Goal: Find specific page/section

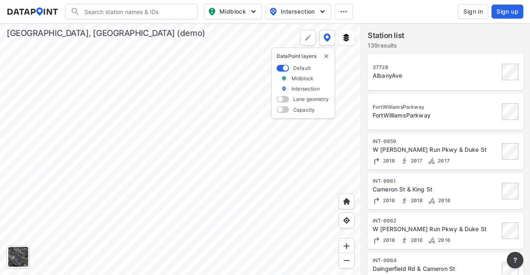
click at [245, 173] on div at bounding box center [180, 149] width 361 height 252
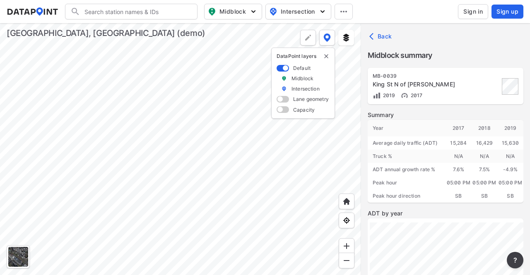
click at [258, 186] on div at bounding box center [180, 149] width 361 height 252
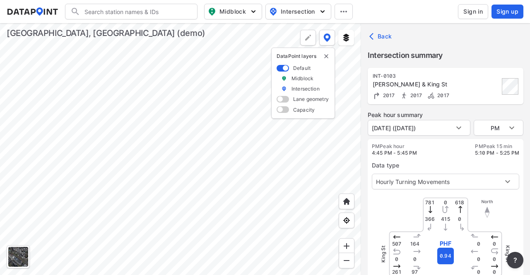
type input "255"
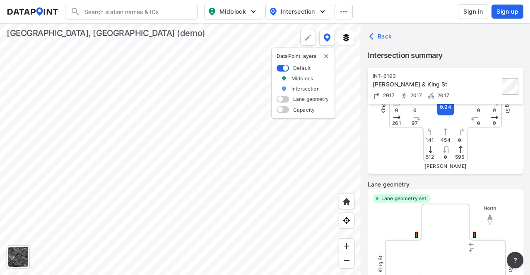
scroll to position [66, 0]
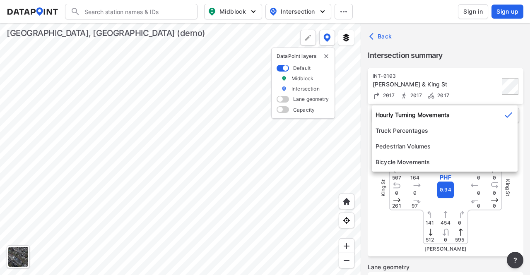
click at [509, 113] on body "Search Please enter a search term. Midblock Intersection Dates Sign in Sign up …" at bounding box center [265, 137] width 530 height 275
click at [508, 113] on icon at bounding box center [509, 115] width 10 height 10
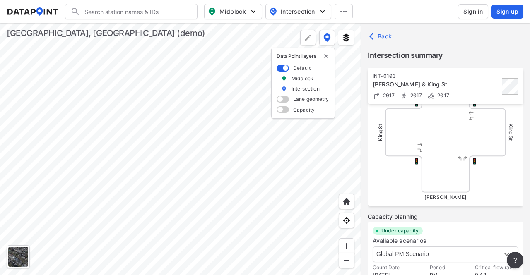
scroll to position [273, 0]
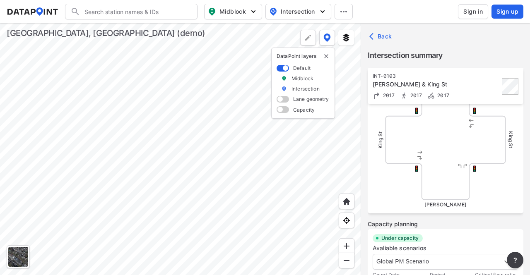
click at [245, 172] on div at bounding box center [180, 149] width 361 height 252
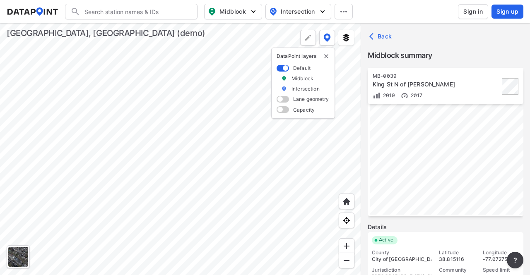
scroll to position [140, 0]
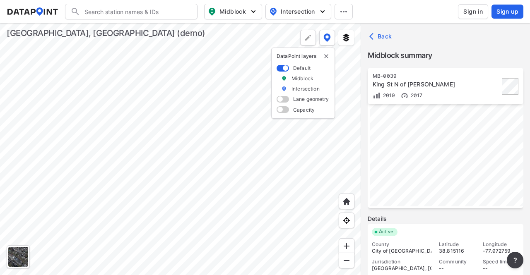
click at [188, 105] on div at bounding box center [180, 149] width 361 height 252
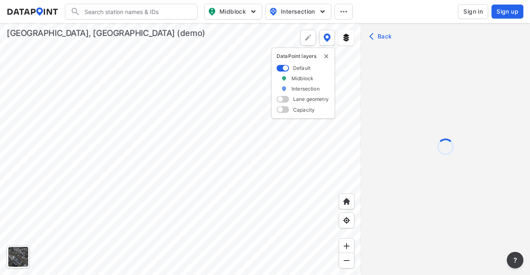
scroll to position [0, 0]
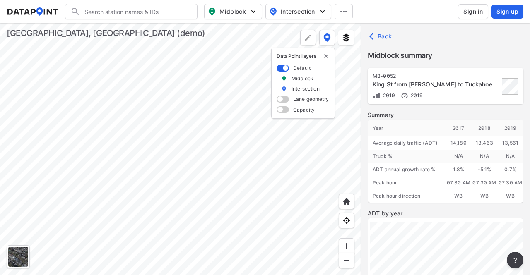
click at [165, 183] on div at bounding box center [180, 149] width 361 height 252
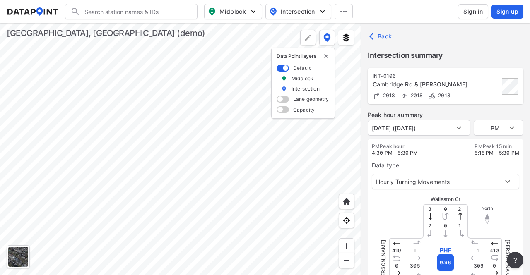
type input "577"
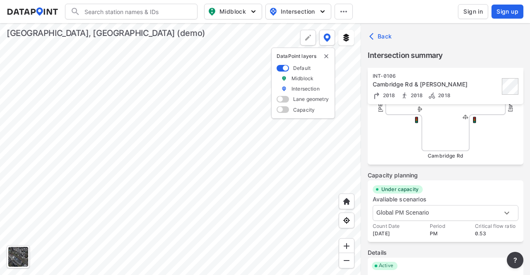
scroll to position [371, 0]
